Goal: Task Accomplishment & Management: Manage account settings

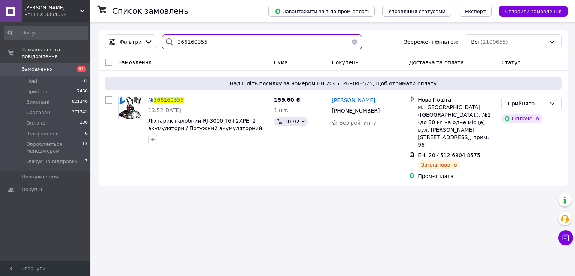
click at [224, 40] on input "366160355" at bounding box center [261, 41] width 199 height 15
click at [226, 41] on input "366160355" at bounding box center [261, 41] width 199 height 15
paste input "20568"
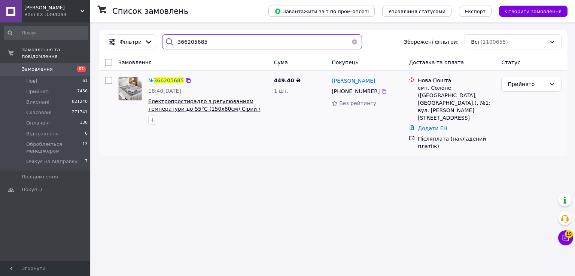
type input "366205685"
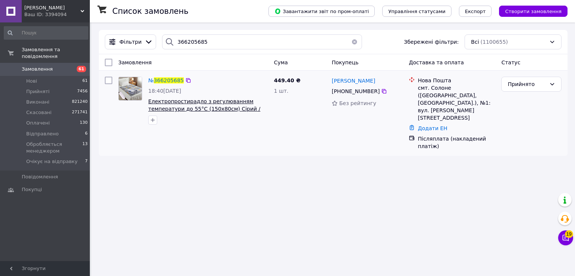
click at [208, 110] on span "Електропростирадло з регулюванням температури до 55°C (150х80см) Сірий / Електр…" at bounding box center [204, 112] width 112 height 28
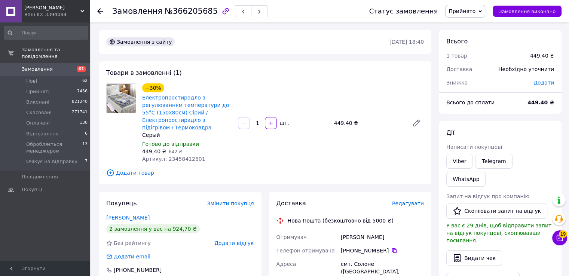
scroll to position [187, 0]
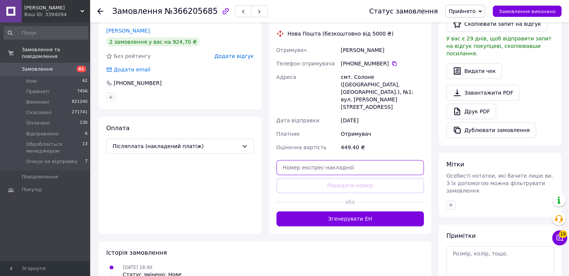
click at [325, 160] on input "text" at bounding box center [350, 167] width 148 height 15
paste input "20451269134696"
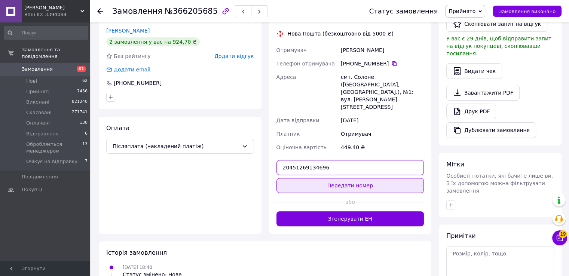
type input "20451269134696"
click at [350, 178] on button "Передати номер" at bounding box center [350, 185] width 148 height 15
